Goal: Information Seeking & Learning: Learn about a topic

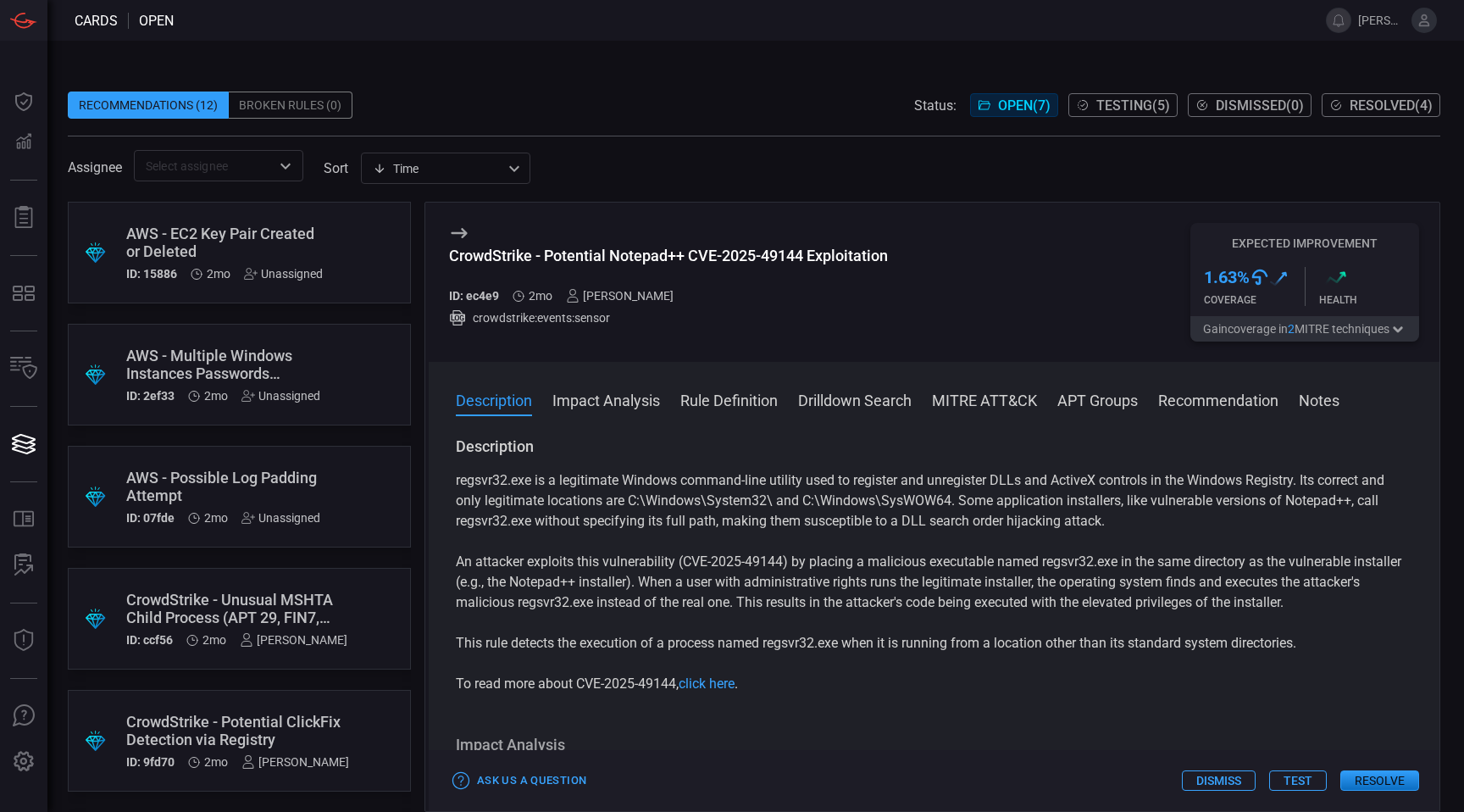
click at [271, 231] on div "AWS - EC2 Key Pair Created or Deleted" at bounding box center [224, 242] width 197 height 36
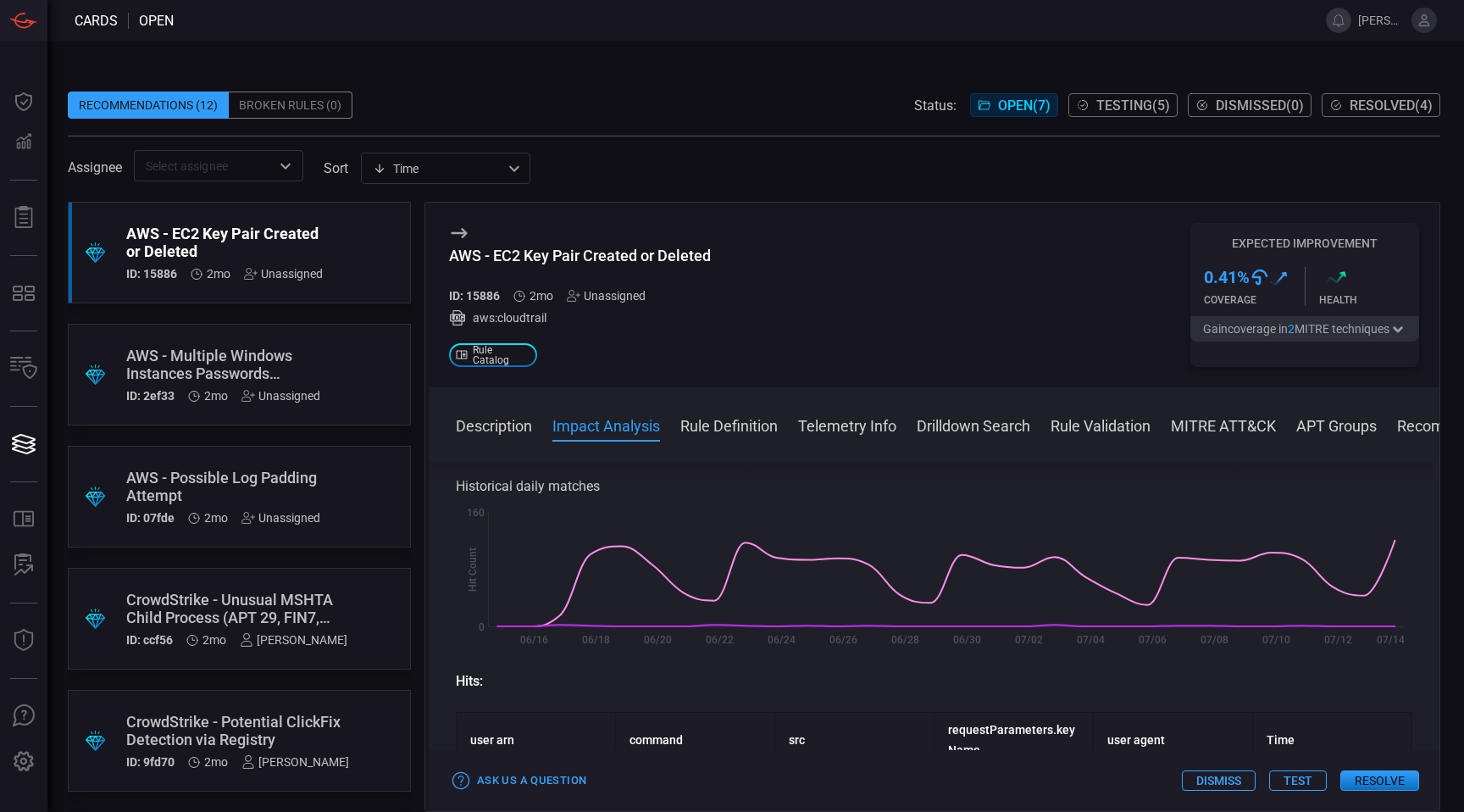
scroll to position [273, 0]
click at [233, 365] on div "AWS - Multiple Windows Instances Passwords Retrieved by the Same User" at bounding box center [223, 365] width 194 height 36
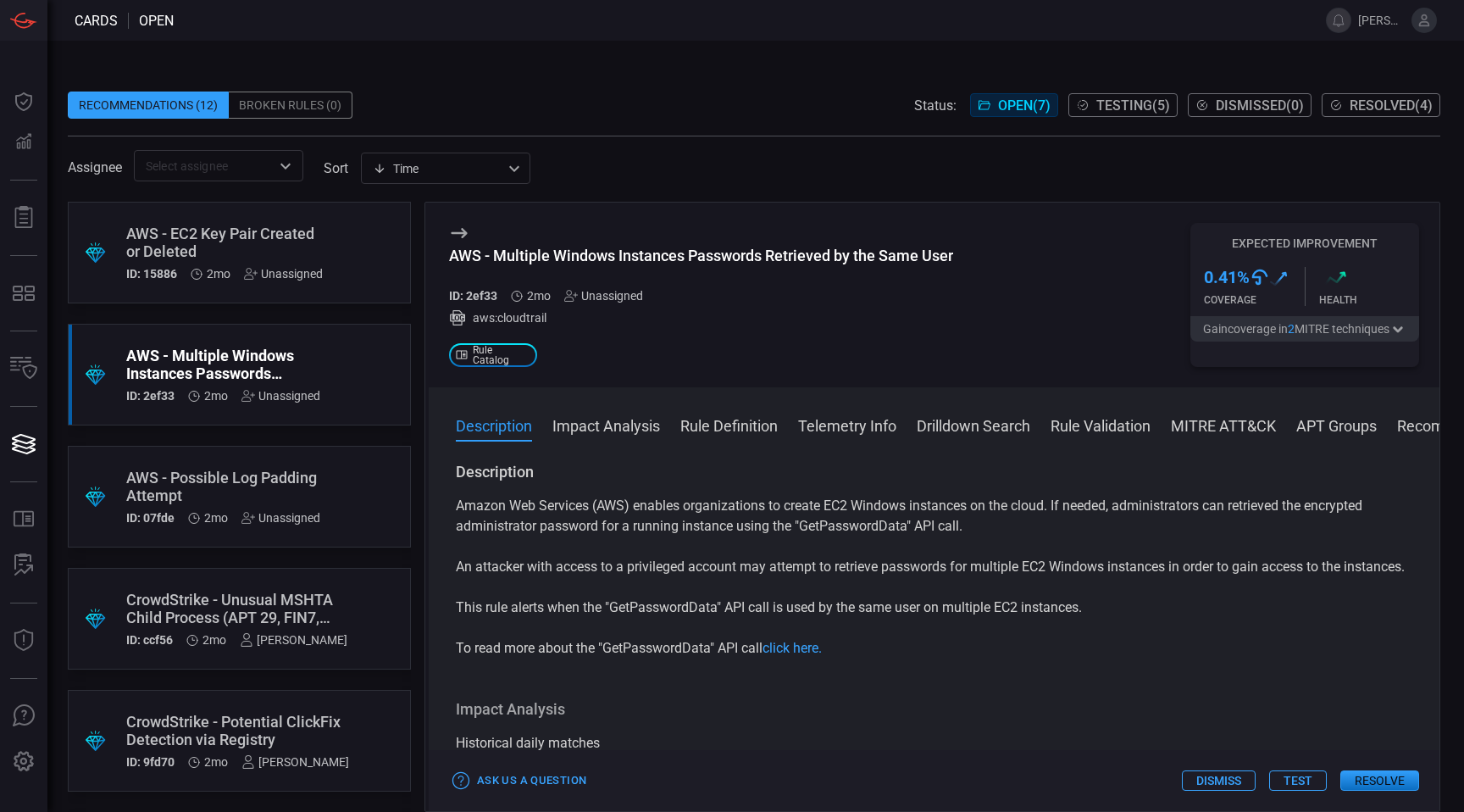
click at [303, 486] on div "AWS - Possible Log Padding Attempt" at bounding box center [223, 486] width 194 height 36
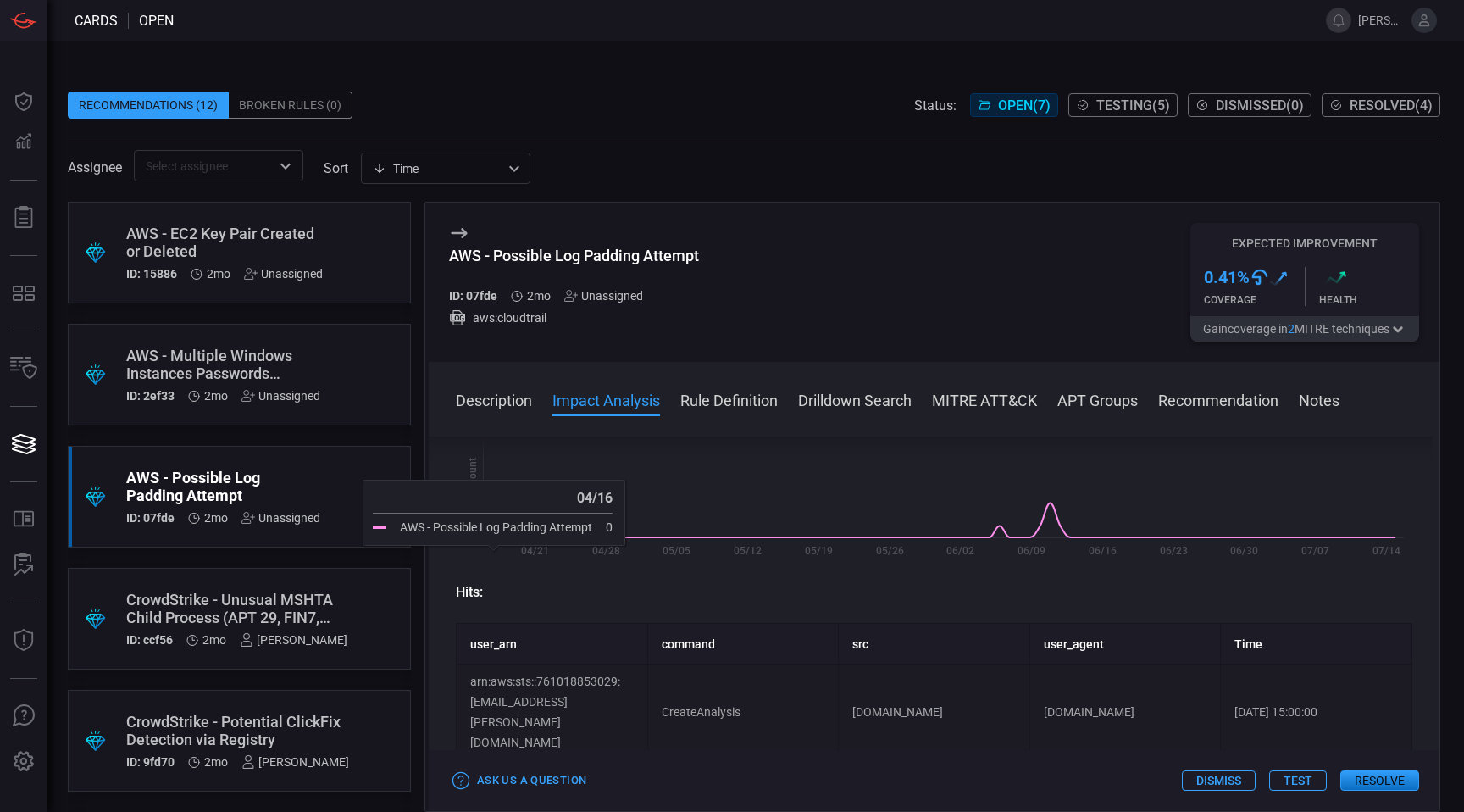
click at [479, 402] on button "Description" at bounding box center [494, 399] width 76 height 21
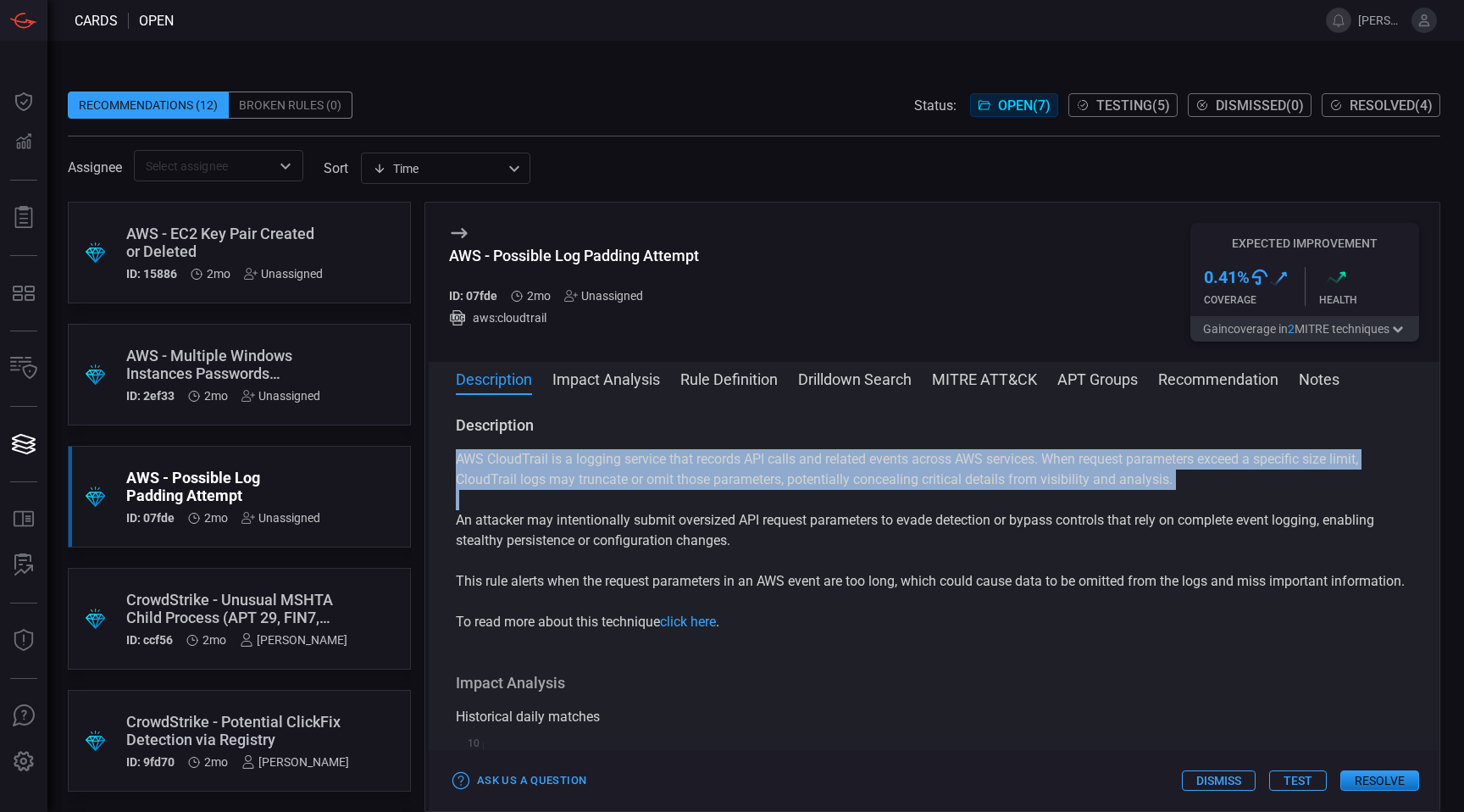
drag, startPoint x: 452, startPoint y: 458, endPoint x: 750, endPoint y: 560, distance: 315.0
click at [750, 560] on div "Description AWS CloudTrail is a logging service that records API calls and rela…" at bounding box center [934, 599] width 1011 height 368
copy div "AWS CloudTrail is a logging service that records API calls and related events a…"
click at [711, 548] on p "An attacker may intentionally submit oversized API request parameters to evade …" at bounding box center [934, 529] width 956 height 41
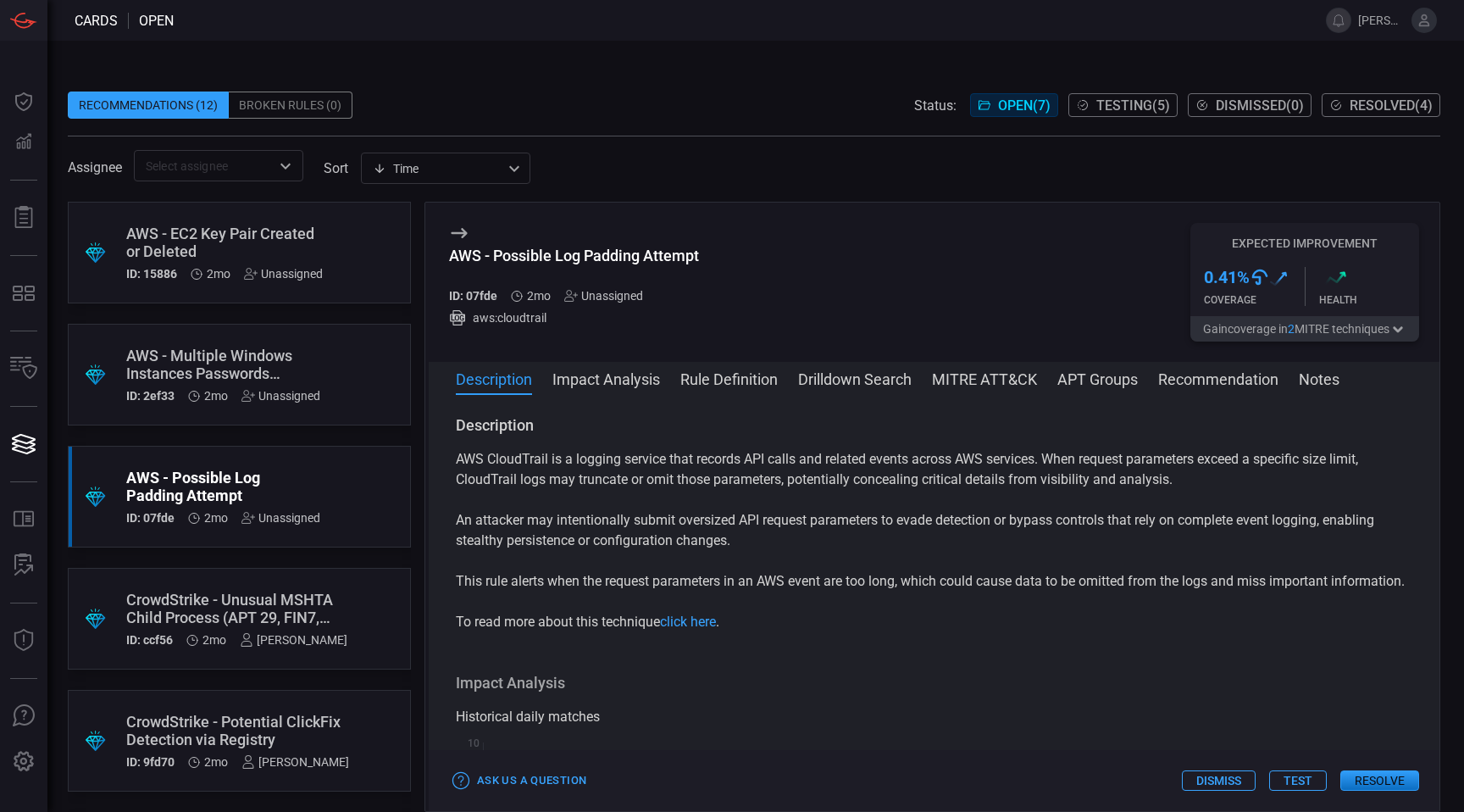
click at [547, 256] on div "AWS - Possible Log Padding Attempt" at bounding box center [574, 255] width 250 height 18
copy div "AWS - Possible Log Padding Attempt"
